Goal: Use online tool/utility

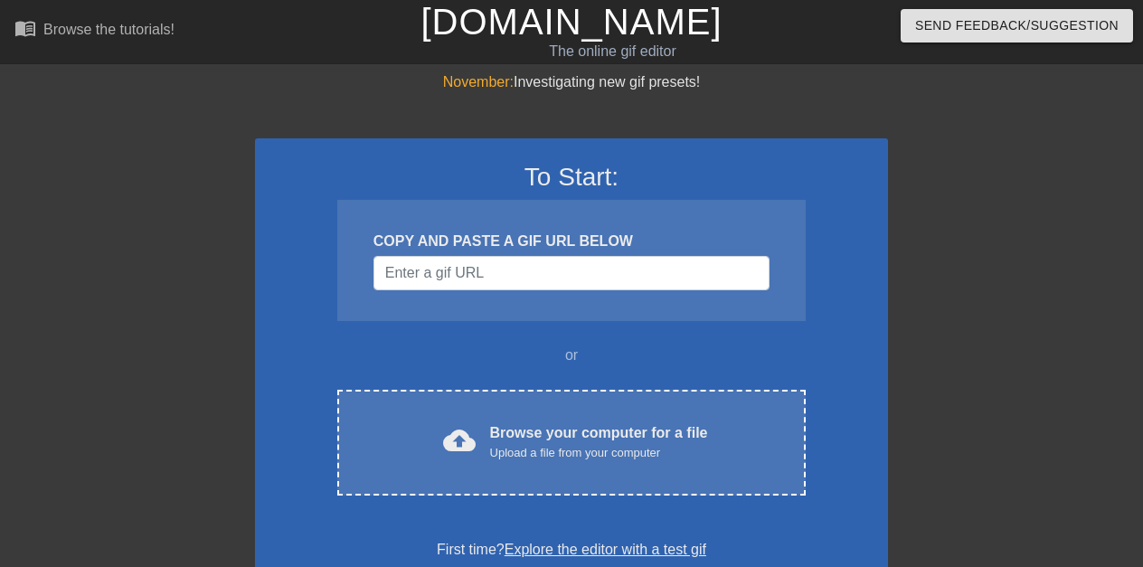
click at [570, 428] on div "Browse your computer for a file Upload a file from your computer" at bounding box center [599, 442] width 218 height 40
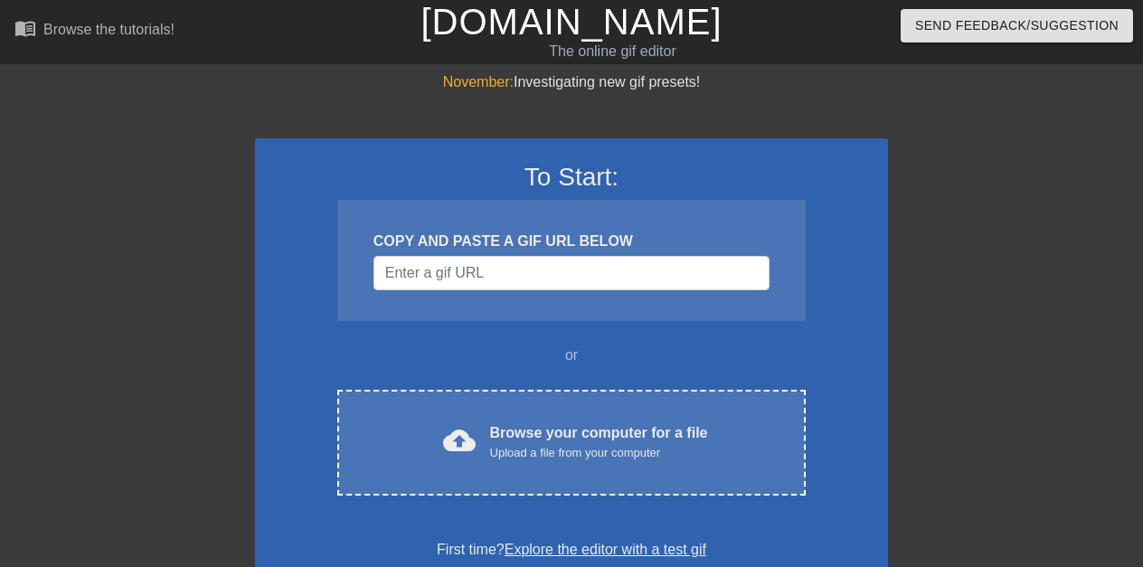
click at [570, 428] on div "Browse your computer for a file Upload a file from your computer" at bounding box center [599, 442] width 218 height 40
click at [568, 428] on div "Browse your computer for a file Upload a file from your computer" at bounding box center [599, 442] width 218 height 40
click at [631, 428] on div "Browse your computer for a file Upload a file from your computer" at bounding box center [599, 442] width 218 height 40
